Goal: Information Seeking & Learning: Learn about a topic

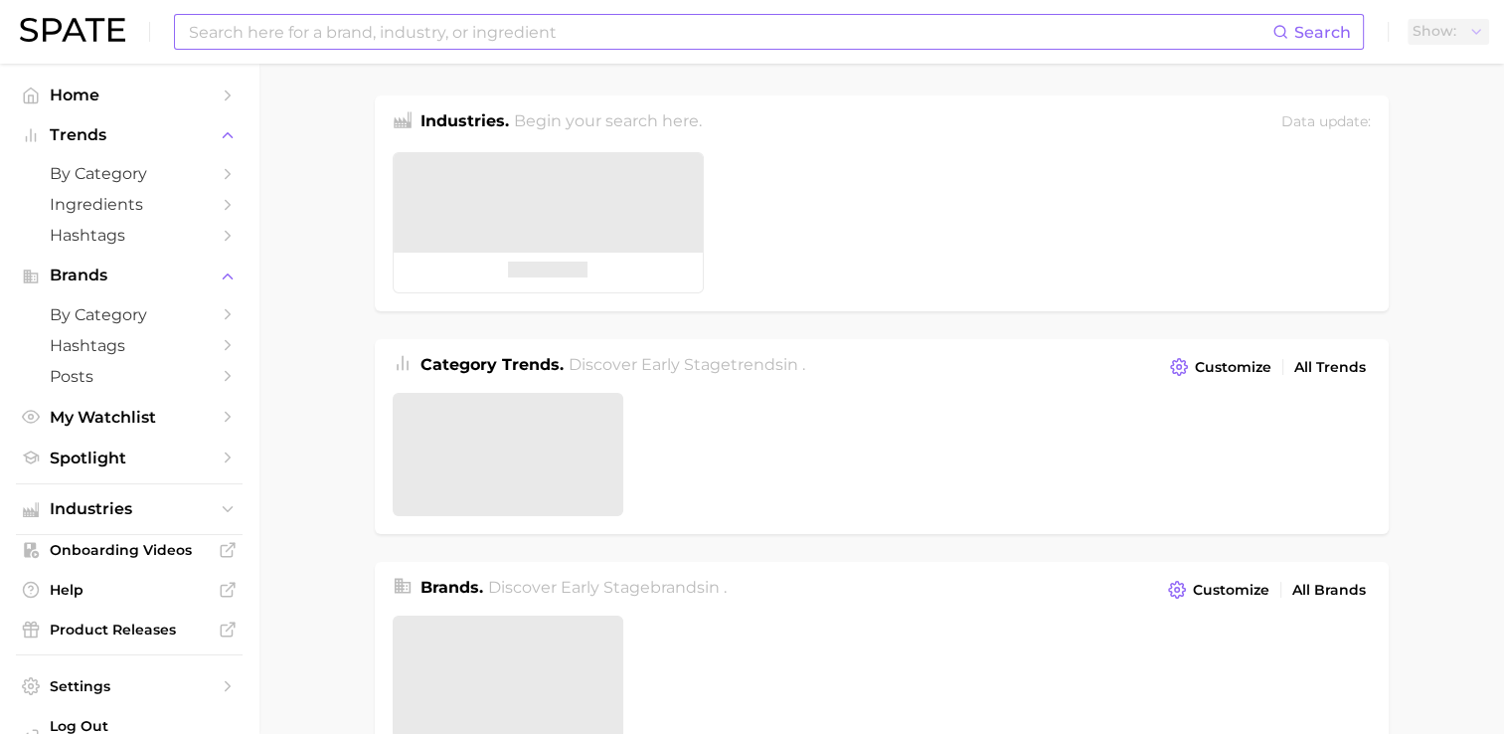
click at [312, 36] on input at bounding box center [729, 32] width 1085 height 34
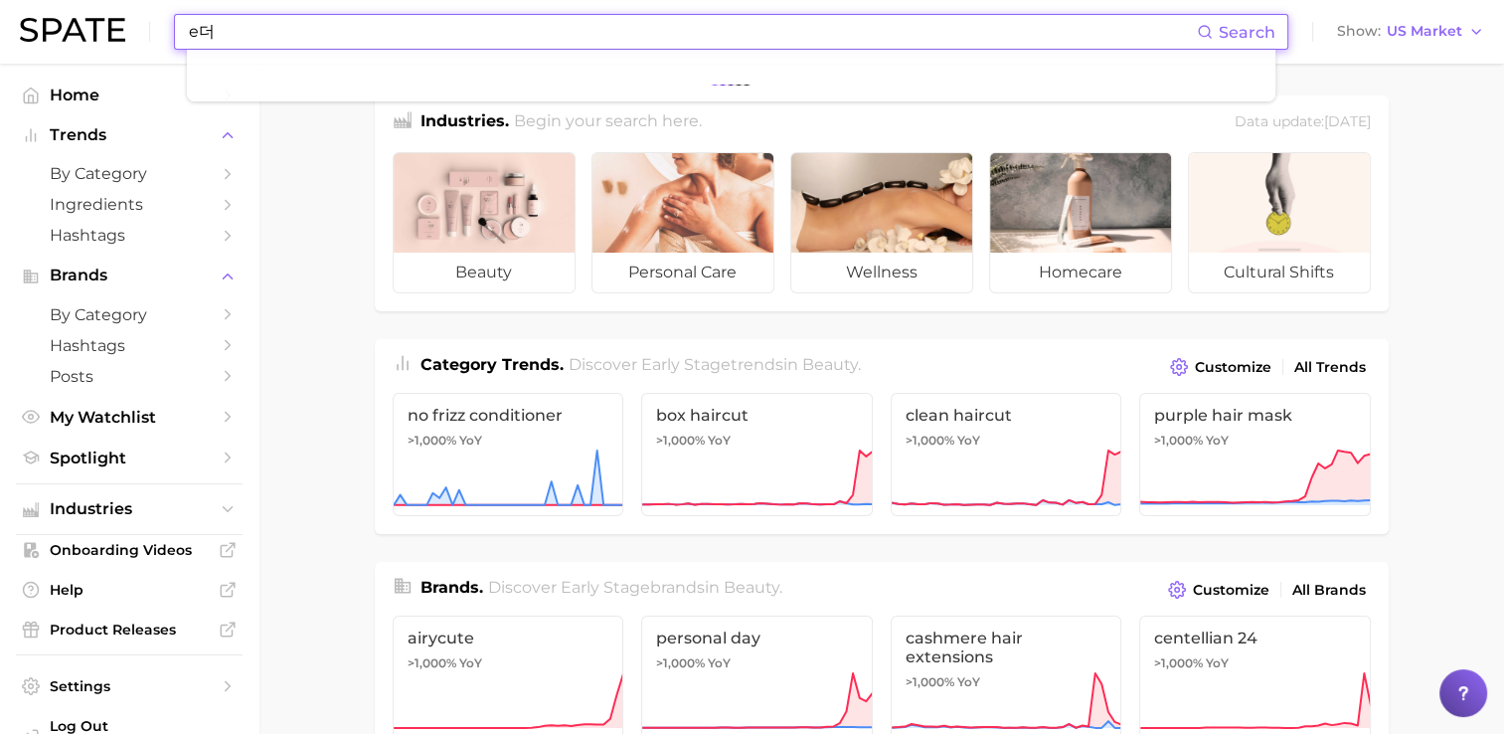
type input "e"
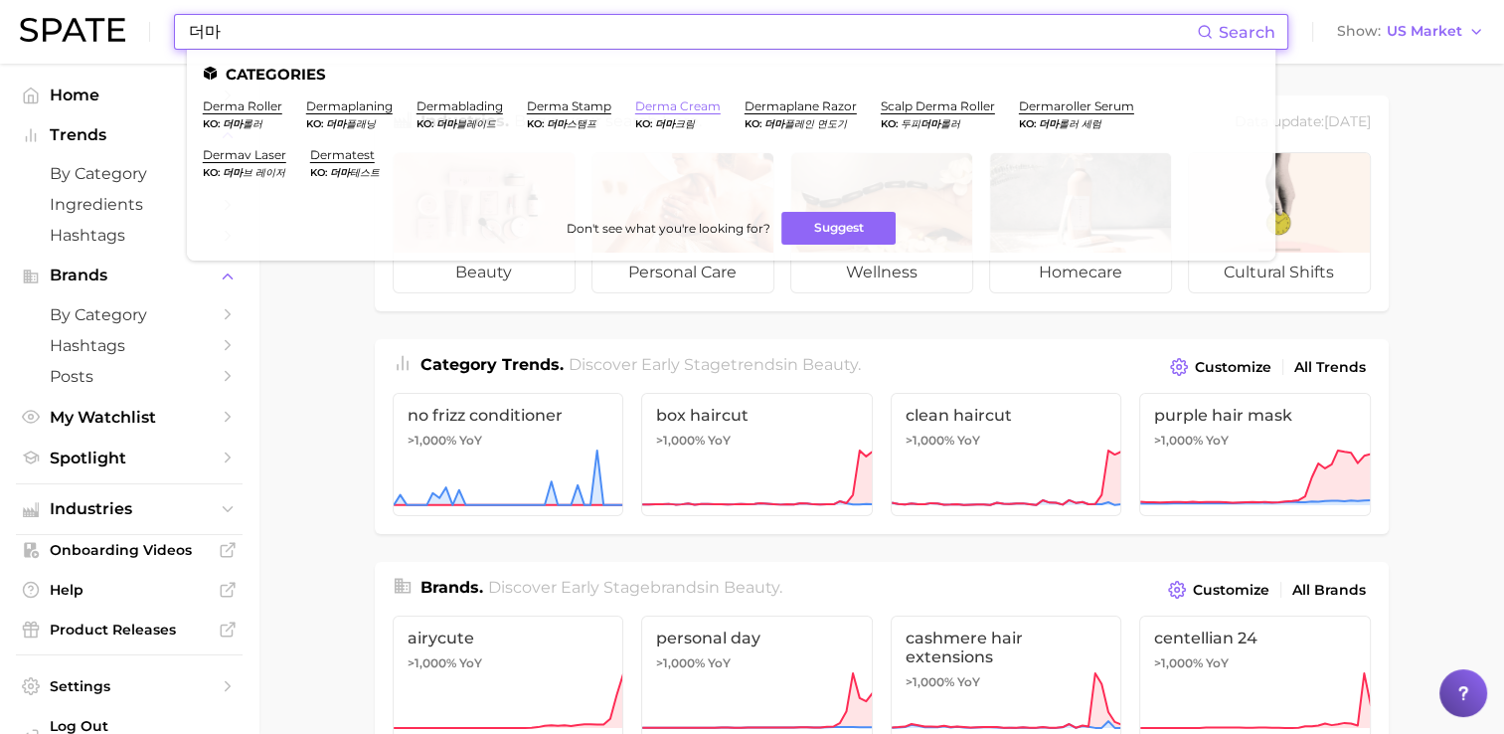
type input "더마"
click at [651, 112] on link "derma cream" at bounding box center [677, 105] width 85 height 15
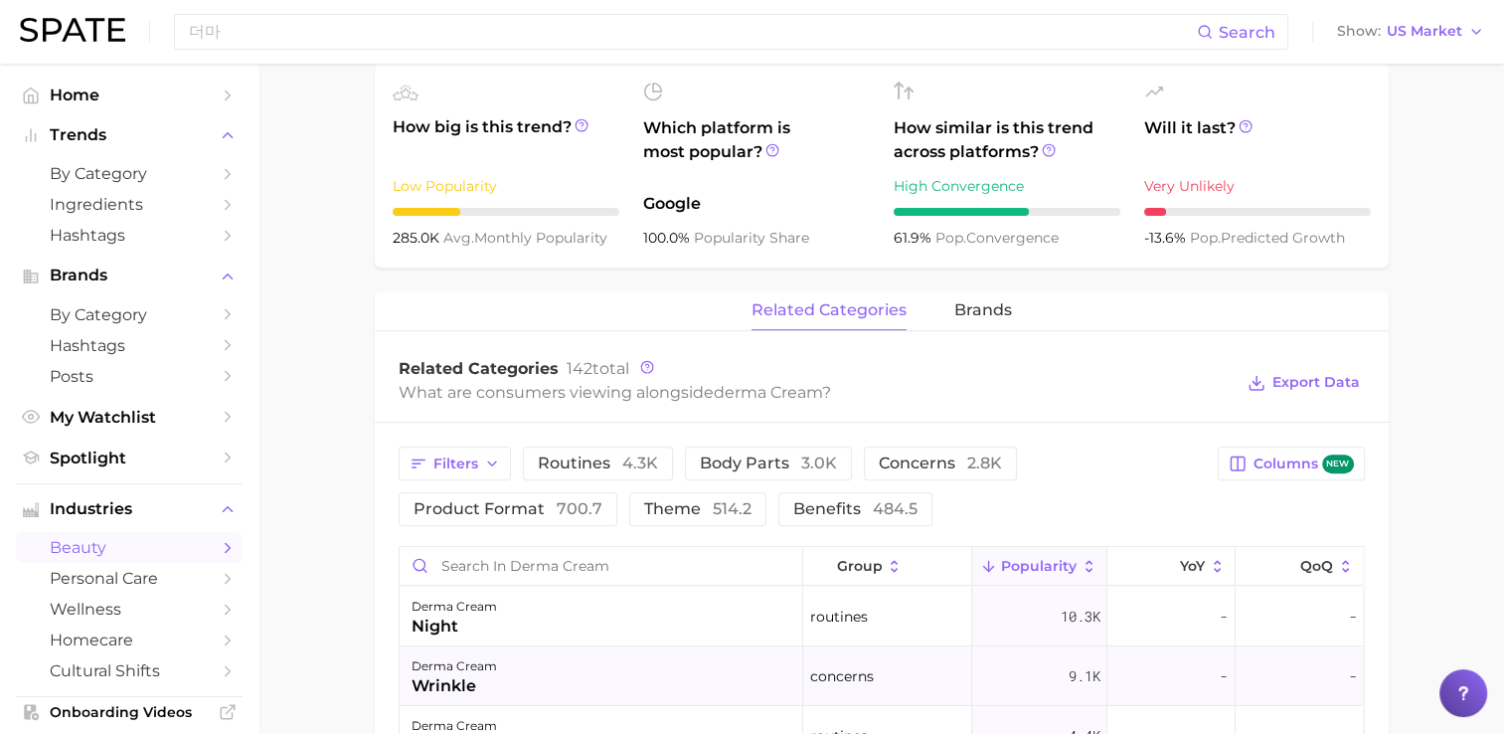
scroll to position [895, 0]
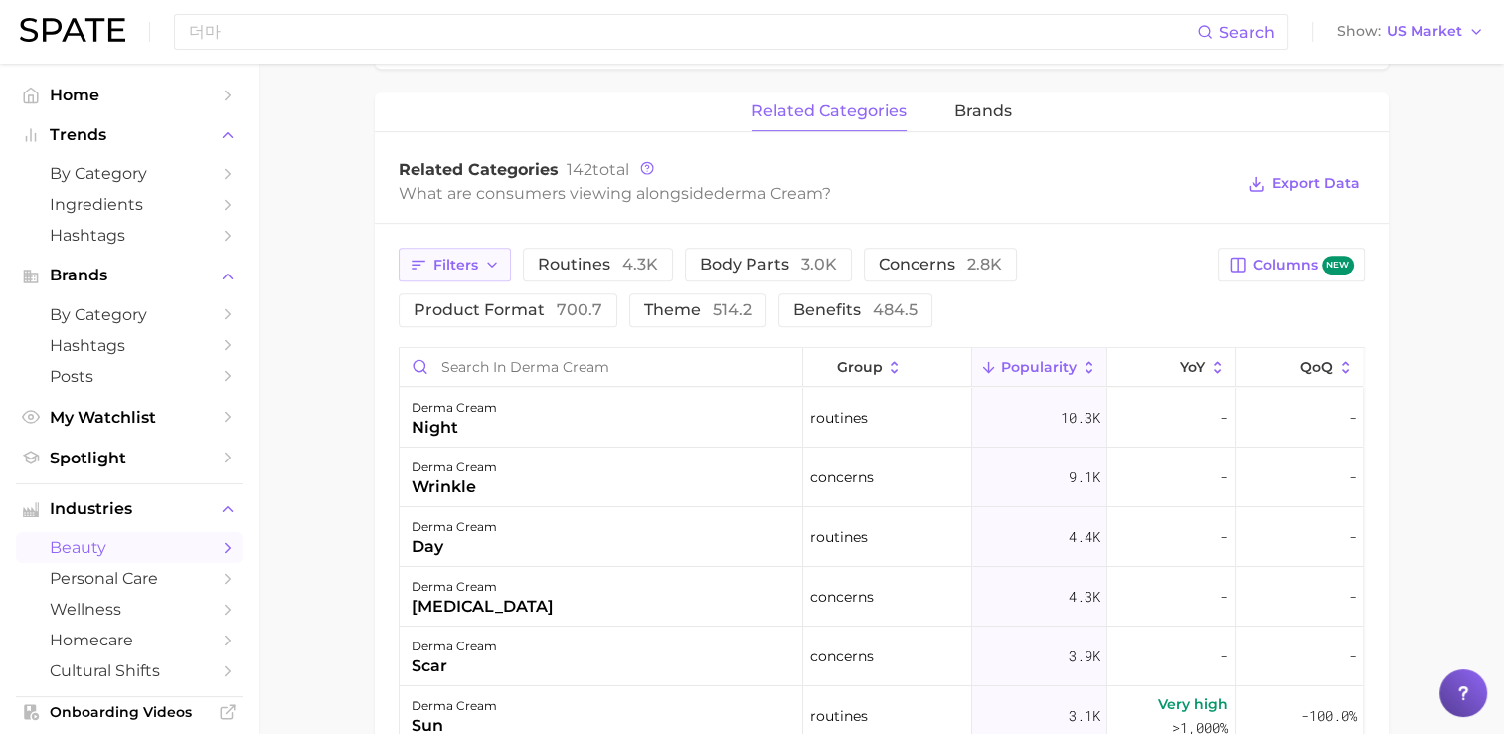
click at [483, 279] on button "Filters" at bounding box center [455, 264] width 112 height 34
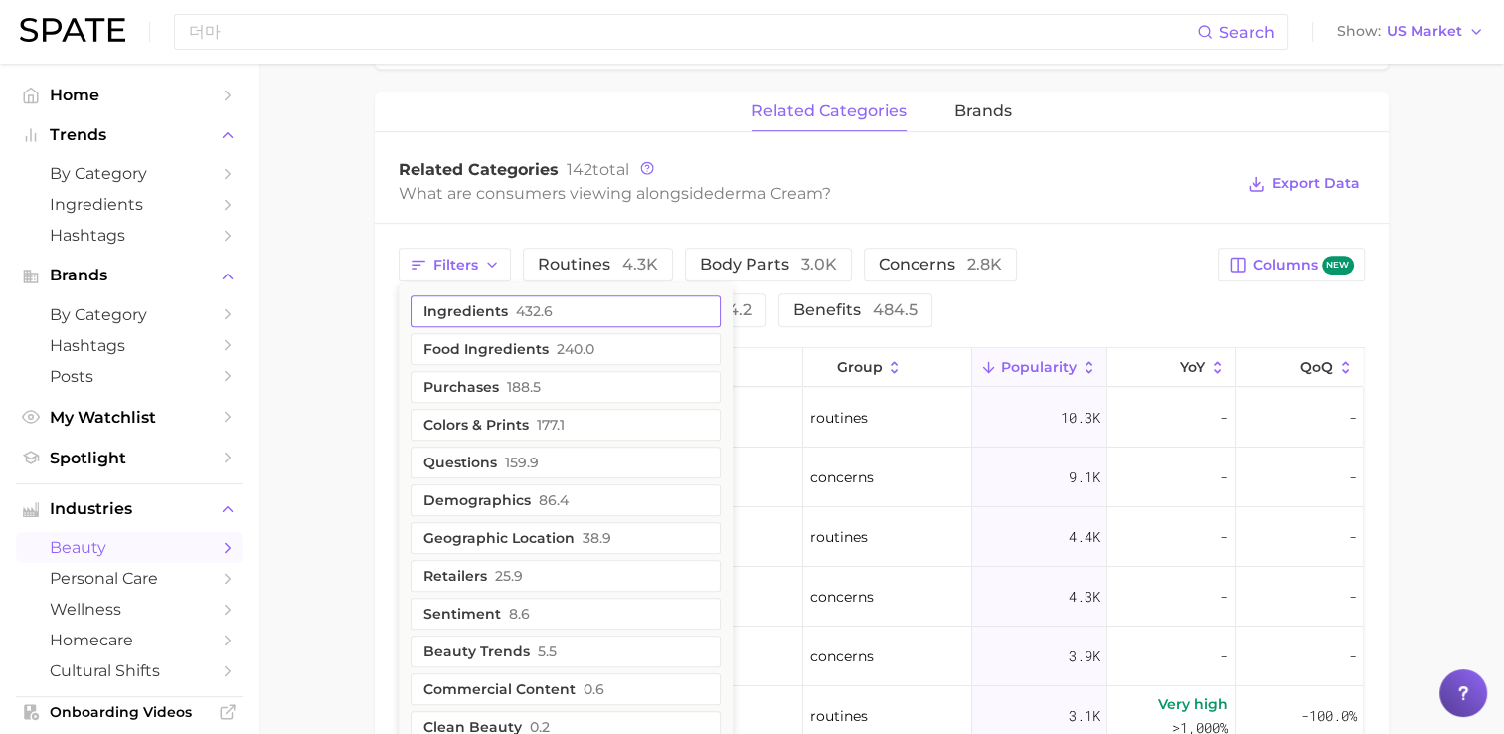
click at [533, 307] on span "432.6" at bounding box center [534, 311] width 37 height 16
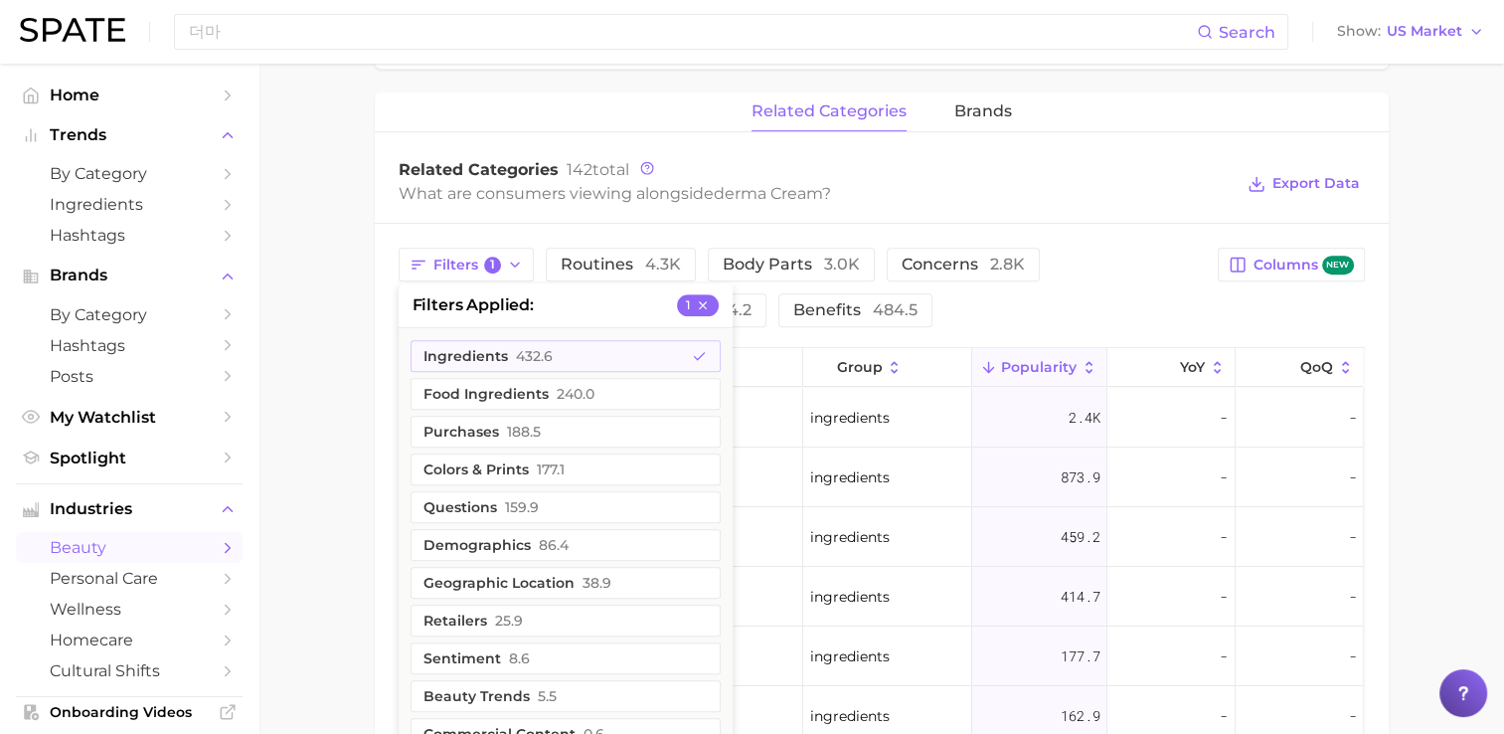
click at [1133, 314] on div "Filters 1 filters applied 1 ingredients 432.6 food ingredients 240.0 purchases …" at bounding box center [803, 287] width 808 height 80
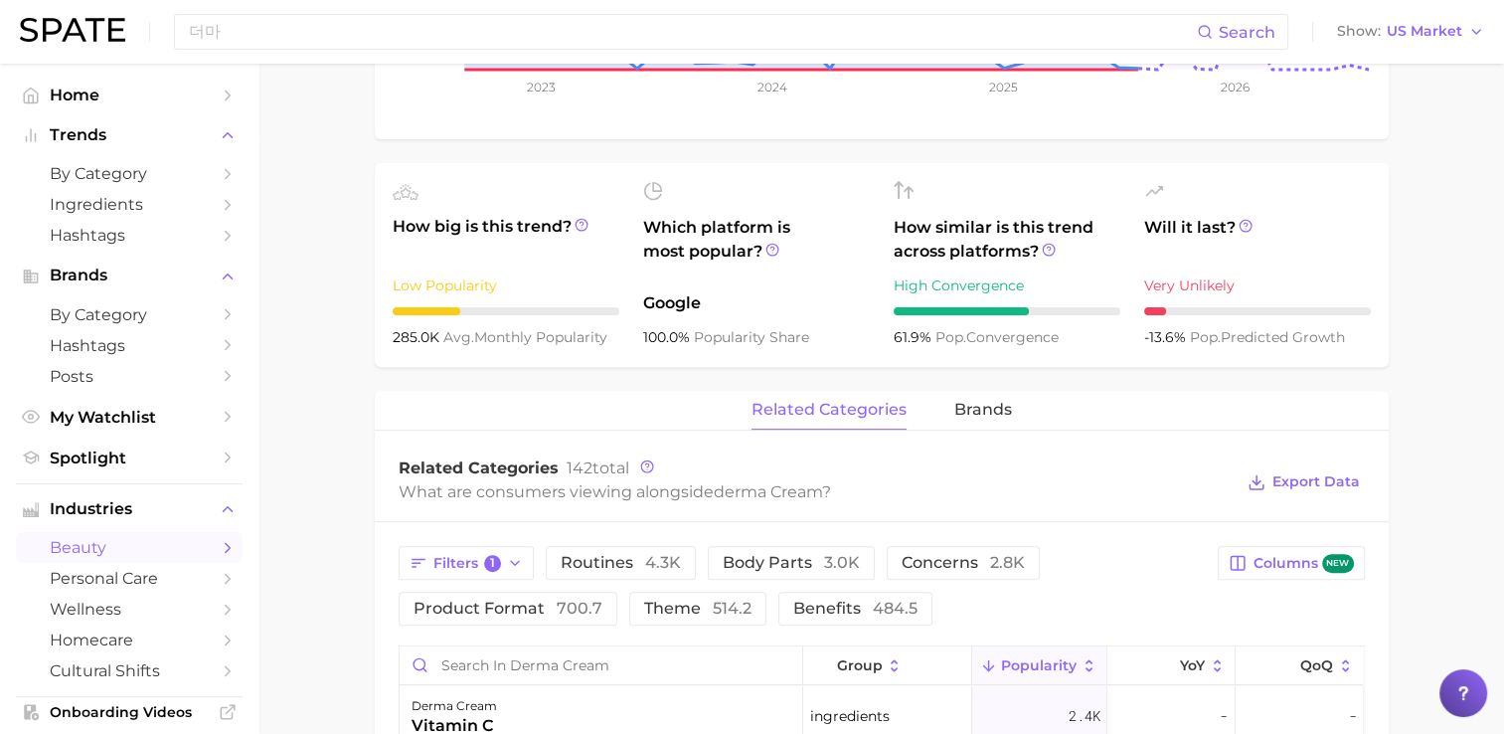
scroll to position [0, 0]
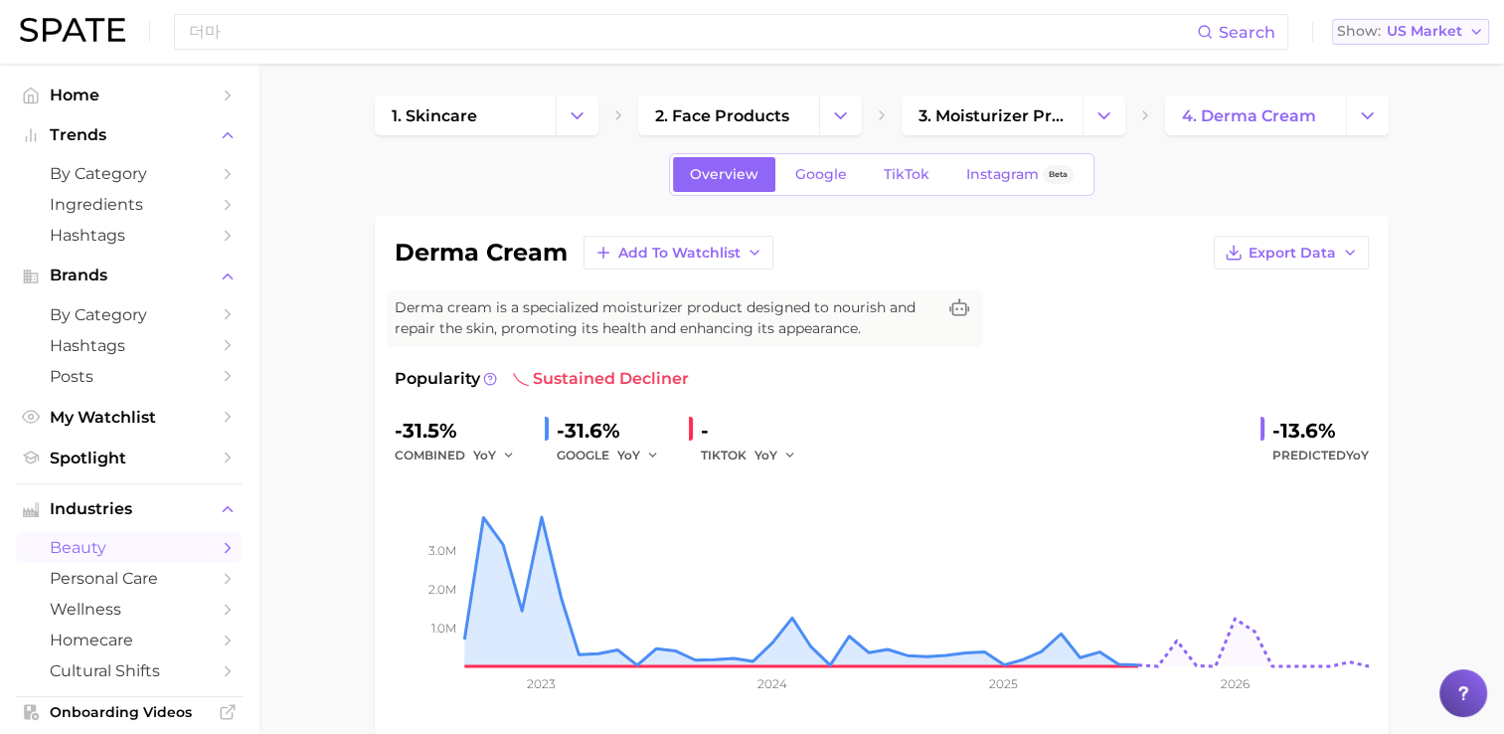
click at [1414, 34] on span "US Market" at bounding box center [1425, 31] width 76 height 11
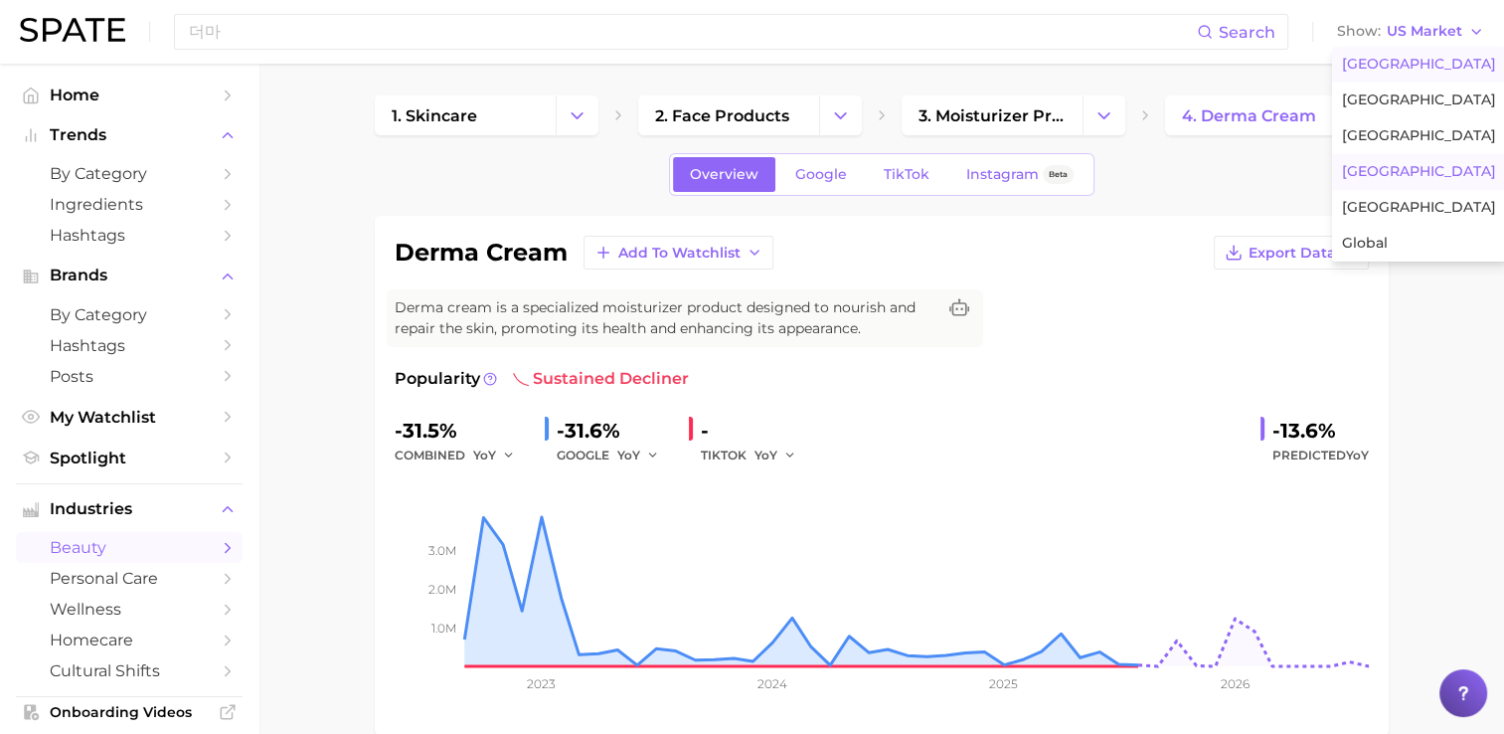
click at [1402, 174] on span "South Korea" at bounding box center [1419, 171] width 154 height 17
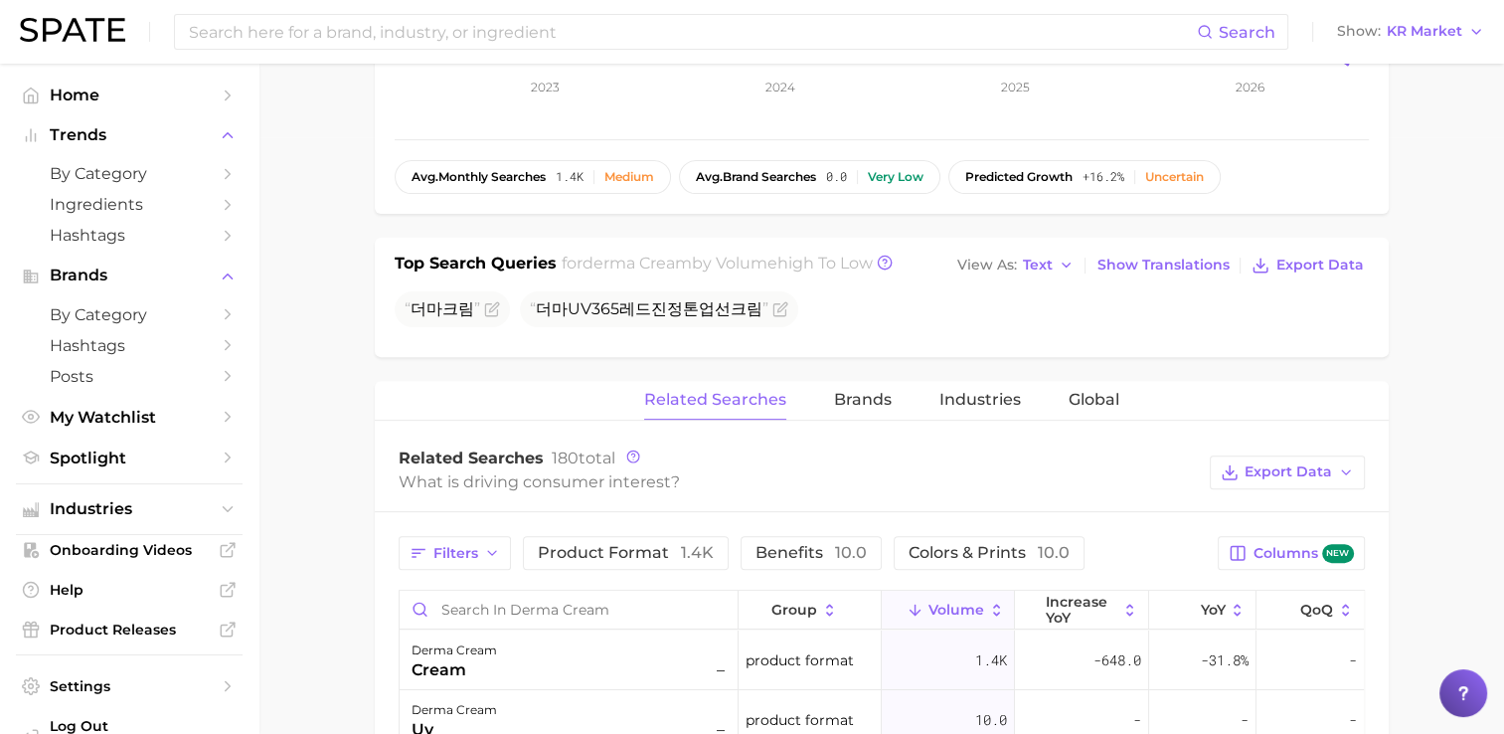
scroll to position [696, 0]
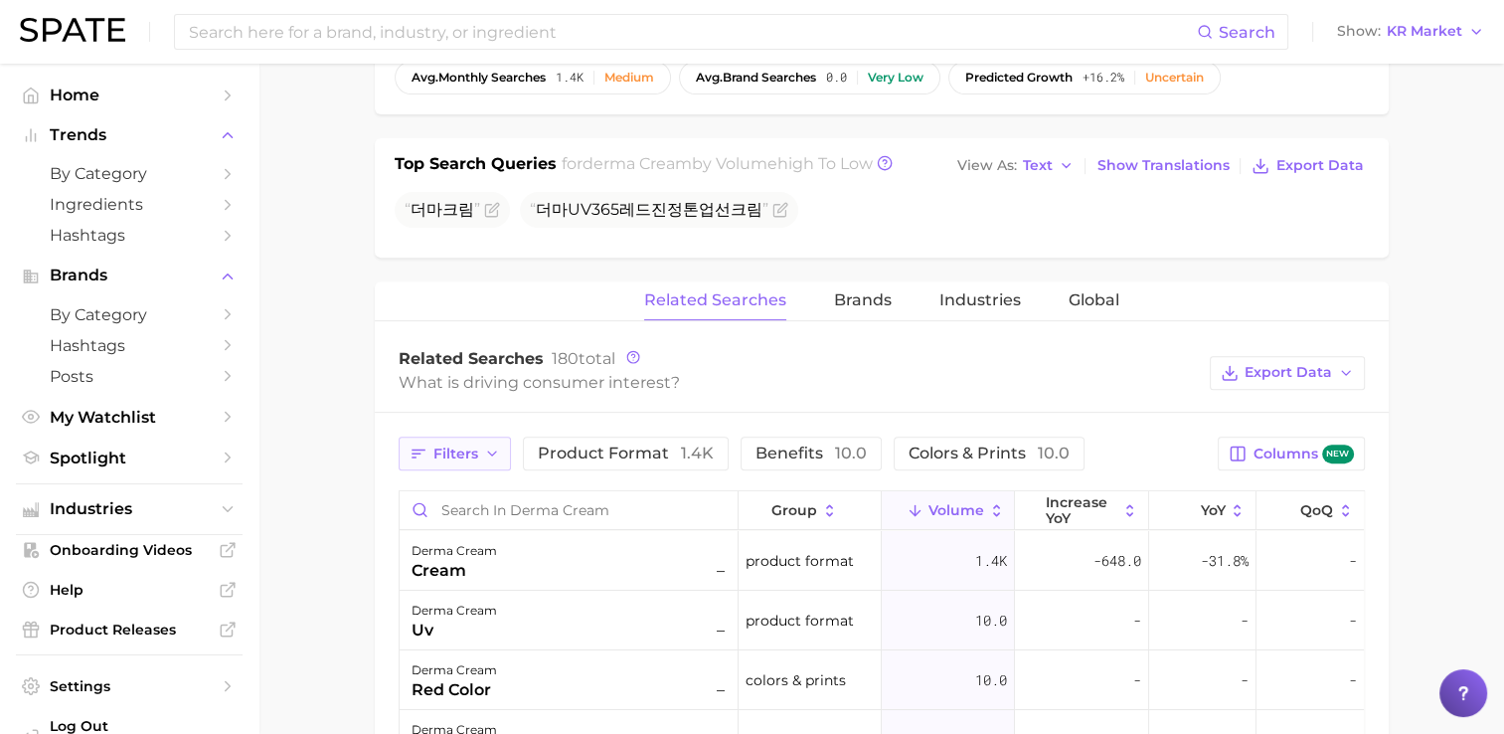
click at [451, 452] on span "Filters" at bounding box center [455, 453] width 45 height 17
click at [344, 421] on main "1. skincare 2. face products 3. moisturizer products 4. derma cream Google derm…" at bounding box center [880, 357] width 1245 height 1979
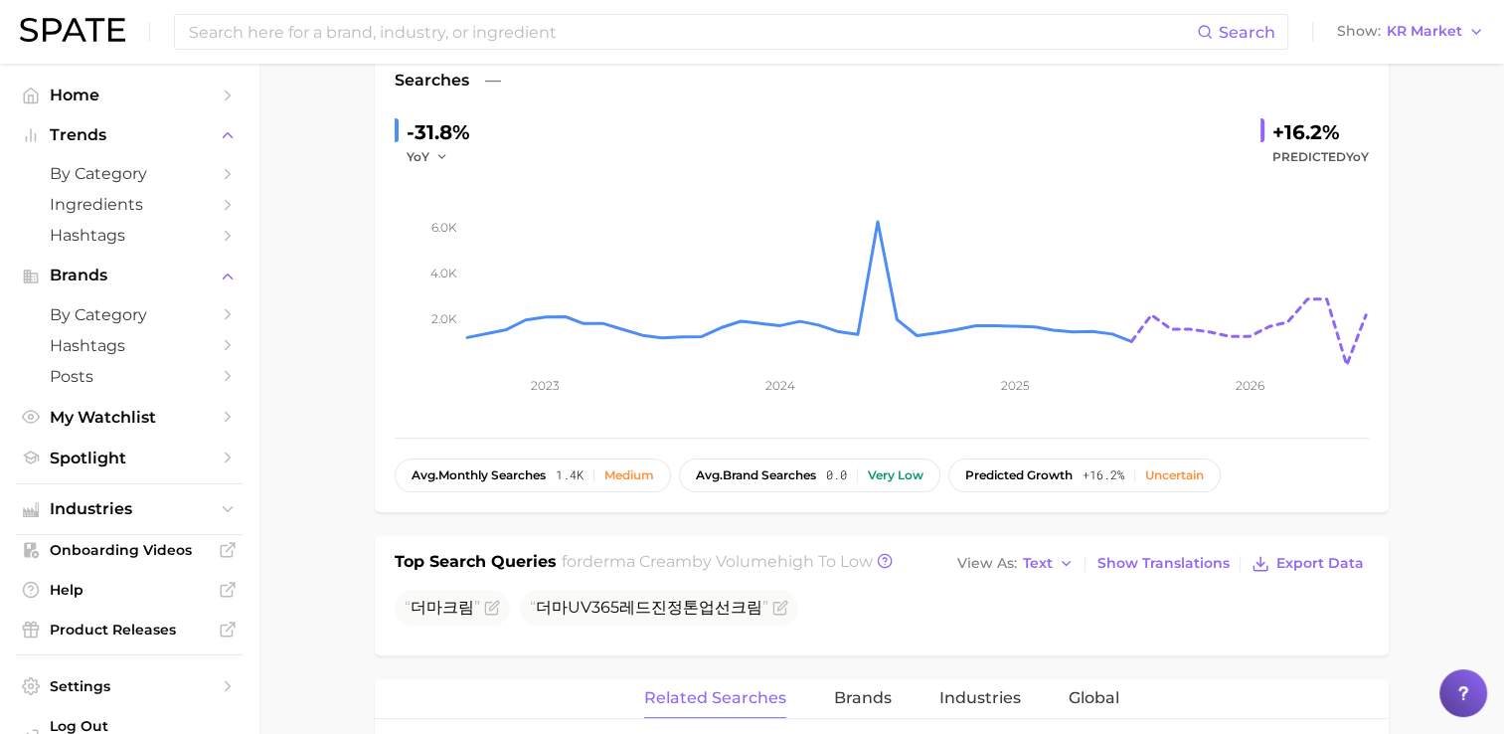
scroll to position [199, 0]
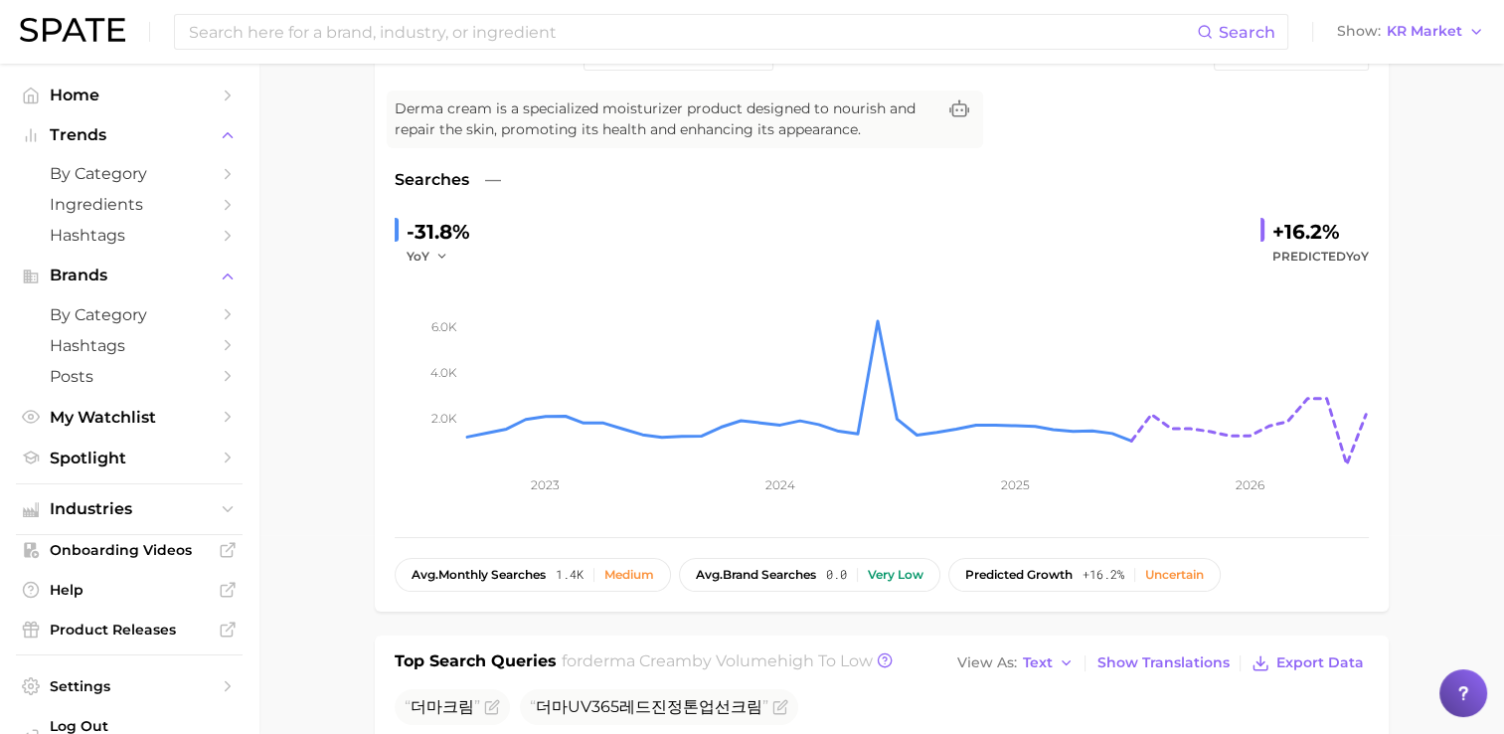
click at [1423, 46] on div "Search Show KR Market" at bounding box center [752, 32] width 1464 height 64
click at [1426, 37] on span "KR Market" at bounding box center [1425, 31] width 76 height 11
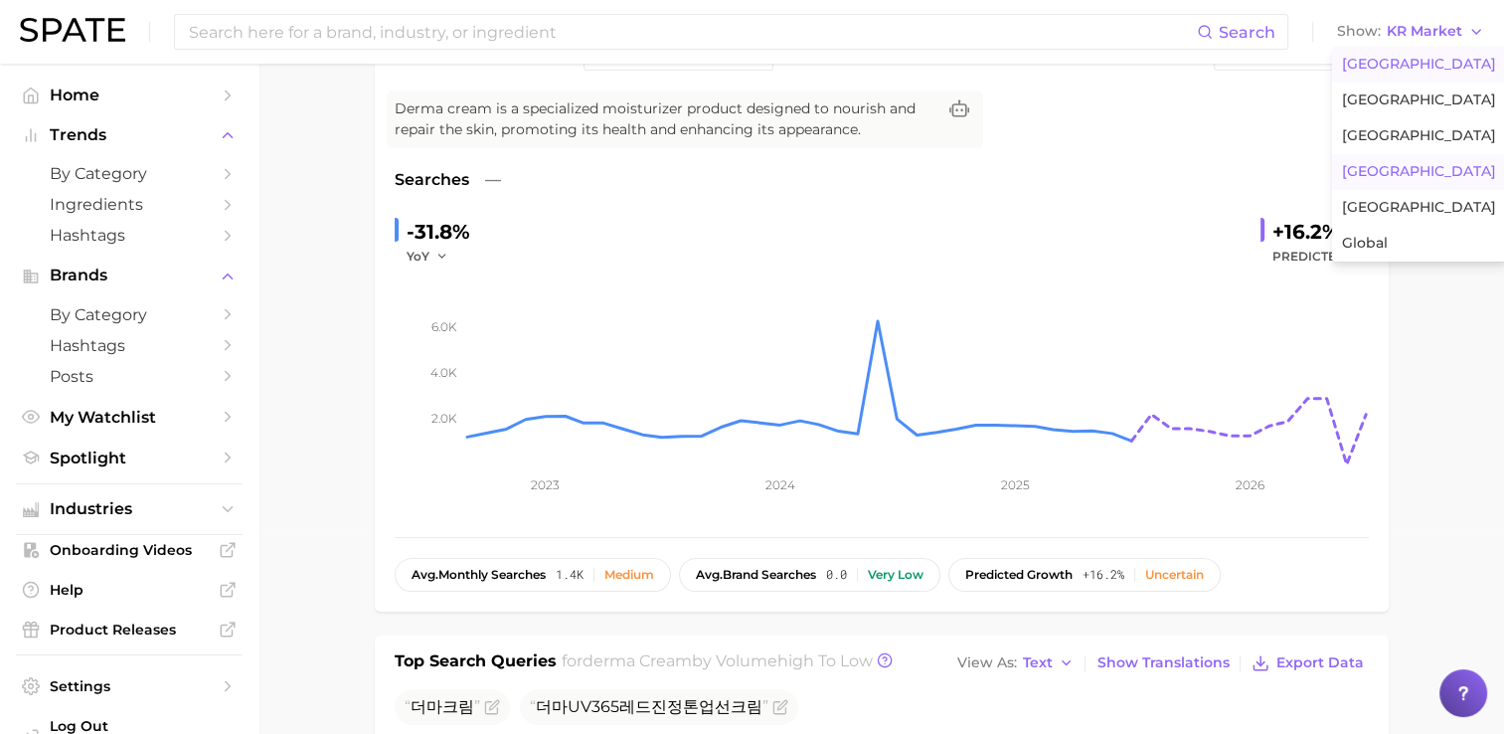
click at [1384, 70] on span "United States" at bounding box center [1419, 64] width 154 height 17
